Goal: Information Seeking & Learning: Learn about a topic

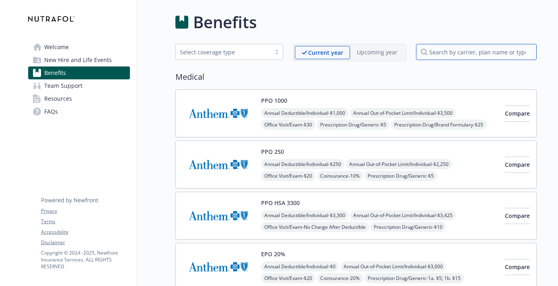
click at [435, 53] on input "search by carrier, plan name or type" at bounding box center [476, 52] width 121 height 16
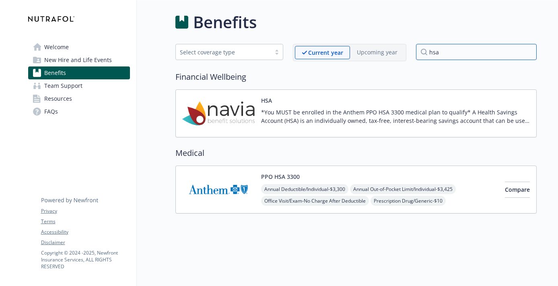
type input "hsa"
click at [242, 112] on img at bounding box center [218, 113] width 72 height 34
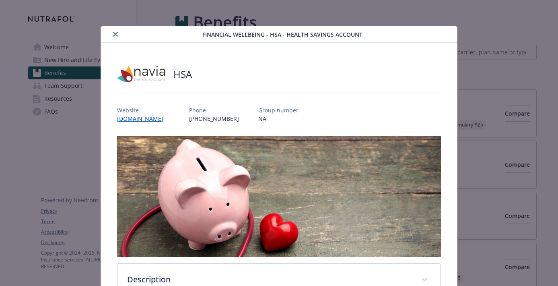
scroll to position [24, 0]
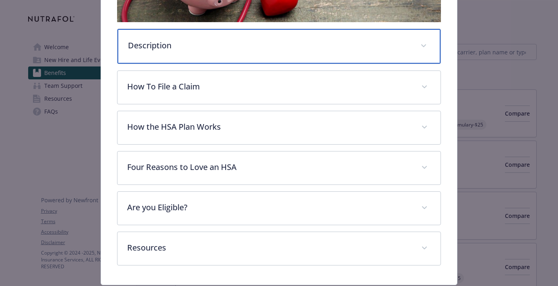
click at [215, 52] on div "Description" at bounding box center [280, 46] width 324 height 35
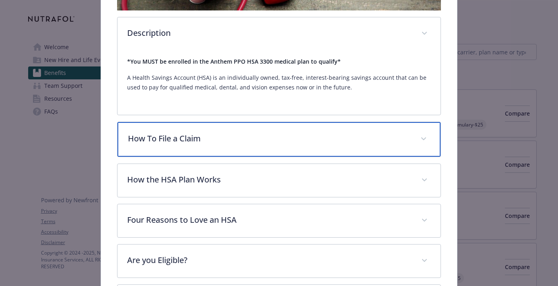
click at [223, 146] on div "How To File a Claim" at bounding box center [280, 139] width 324 height 35
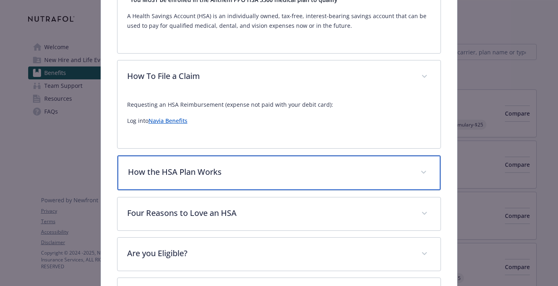
click at [226, 167] on p "How the HSA Plan Works" at bounding box center [269, 172] width 283 height 12
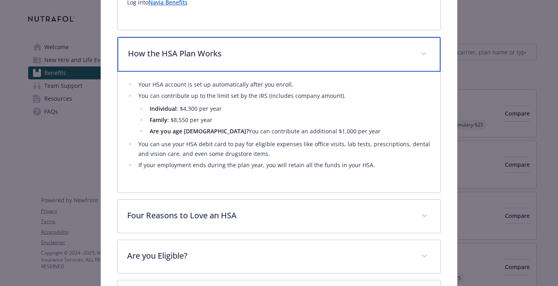
scroll to position [427, 0]
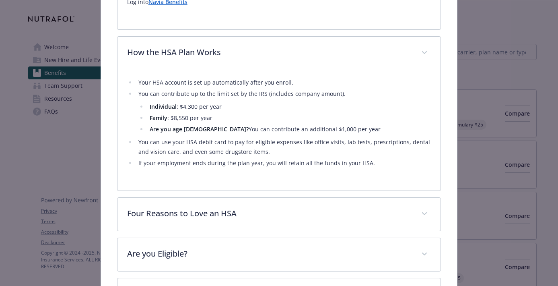
click at [169, 129] on strong "Are you age 55?" at bounding box center [199, 129] width 99 height 8
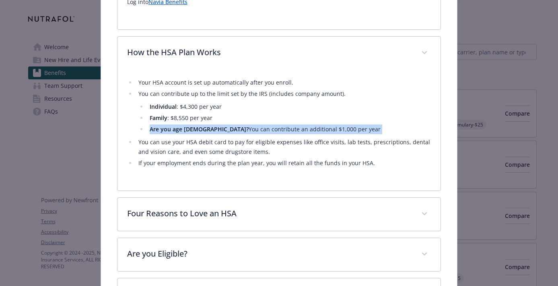
click at [169, 129] on strong "Are you age 55?" at bounding box center [199, 129] width 99 height 8
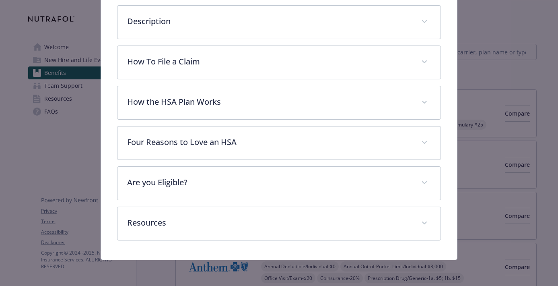
scroll to position [257, 0]
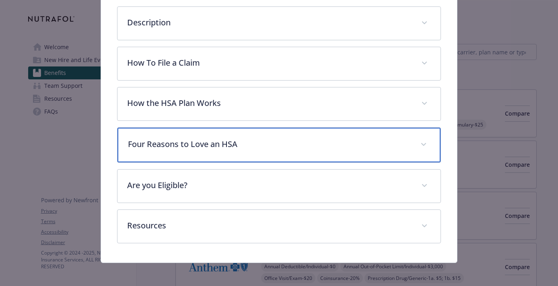
click at [212, 151] on div "Four Reasons to Love an HSA" at bounding box center [280, 145] width 324 height 35
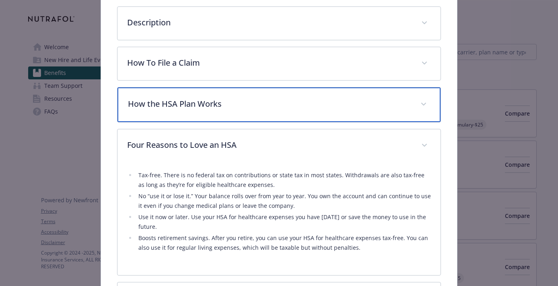
click at [200, 107] on p "How the HSA Plan Works" at bounding box center [269, 104] width 283 height 12
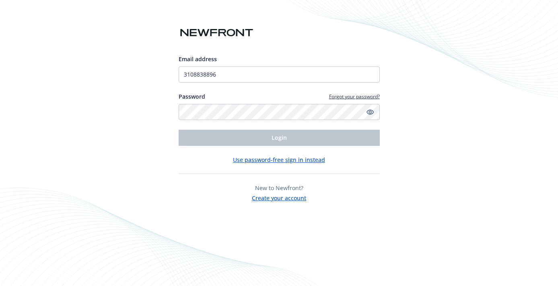
type input "[EMAIL_ADDRESS][DOMAIN_NAME]"
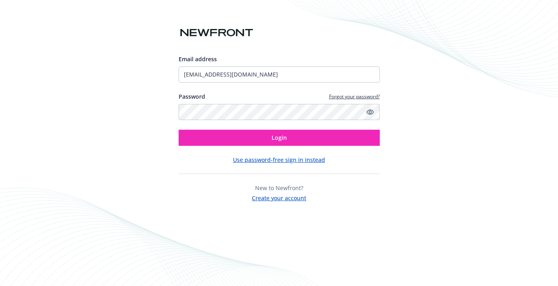
click at [367, 113] on icon "Show password" at bounding box center [370, 111] width 7 height 7
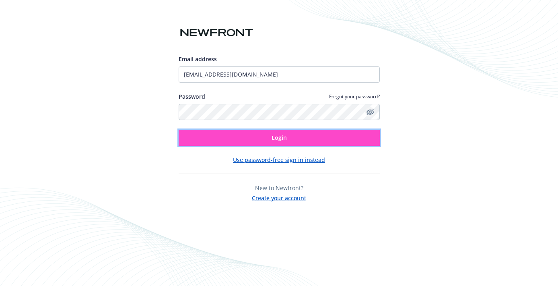
click at [307, 137] on button "Login" at bounding box center [279, 138] width 201 height 16
